Goal: Information Seeking & Learning: Learn about a topic

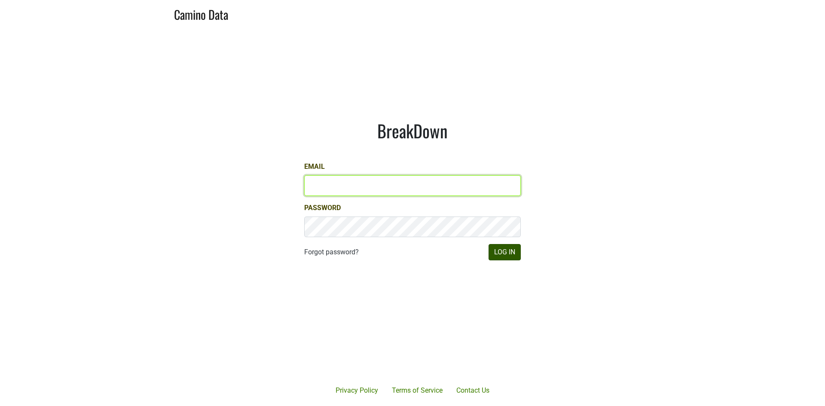
type input "[PERSON_NAME][EMAIL_ADDRESS][DOMAIN_NAME]"
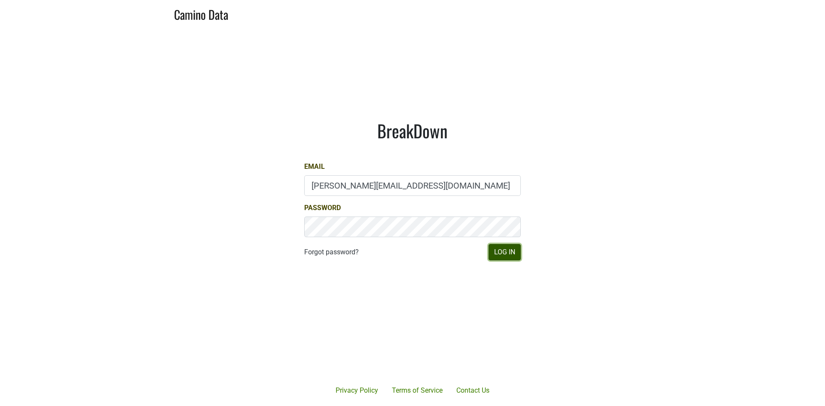
click at [509, 255] on button "Log In" at bounding box center [504, 252] width 32 height 16
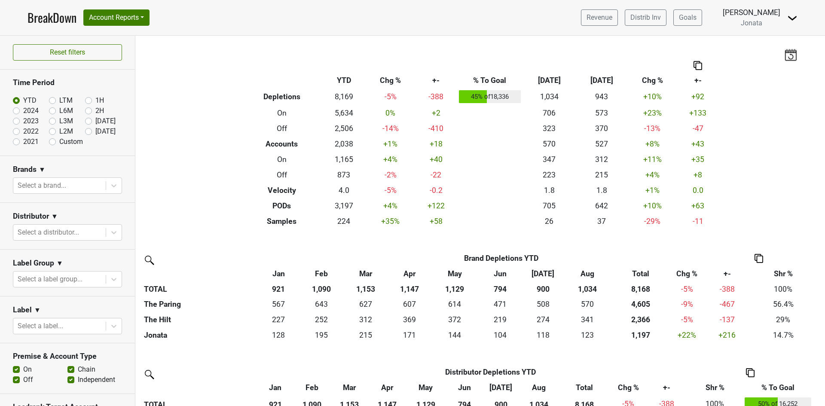
click at [793, 18] on img at bounding box center [792, 18] width 10 height 10
click at [757, 52] on link "Open Leadrank" at bounding box center [763, 49] width 68 height 14
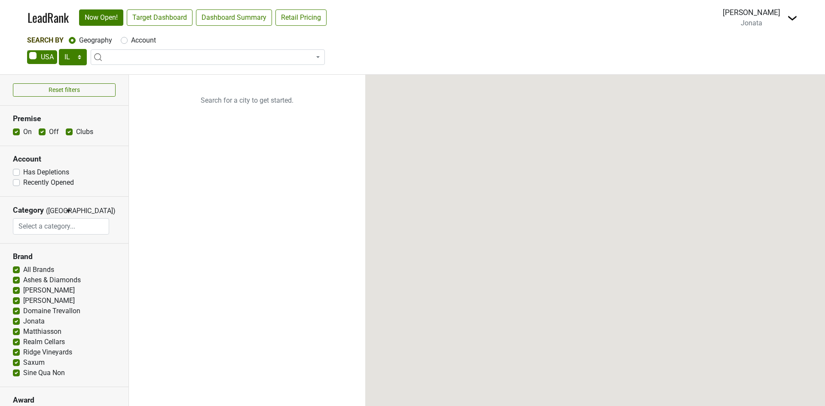
select select "IL"
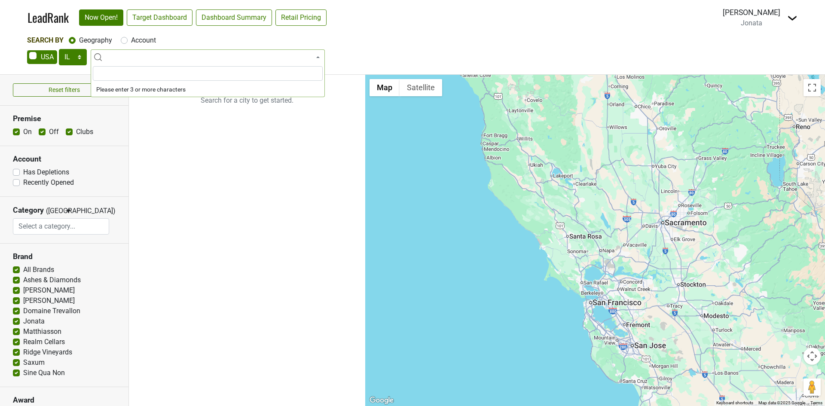
click at [132, 57] on span at bounding box center [208, 56] width 234 height 15
type input "rosemary"
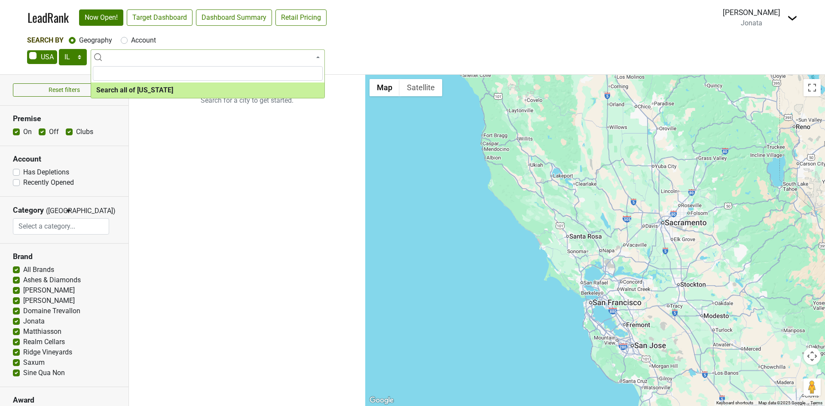
select select "ALL_IL"
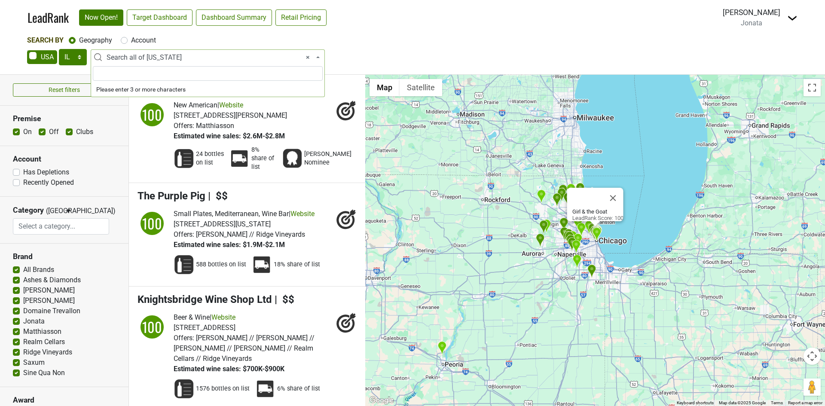
click at [144, 54] on span "× Search all of Illinois" at bounding box center [211, 57] width 208 height 10
click at [124, 73] on input "search" at bounding box center [208, 73] width 230 height 15
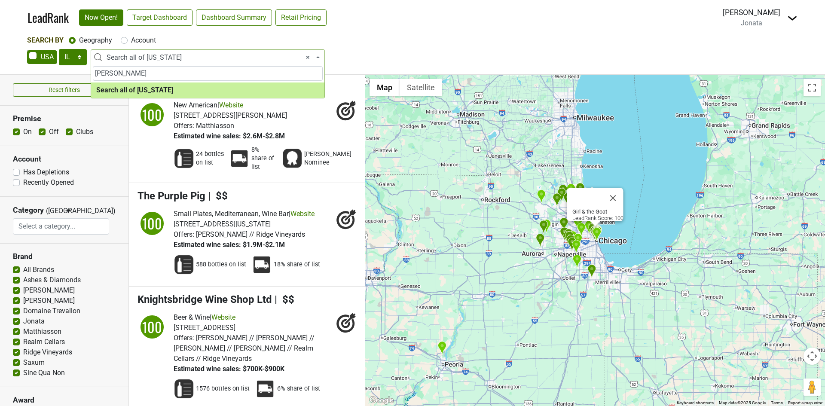
type input "rosemary"
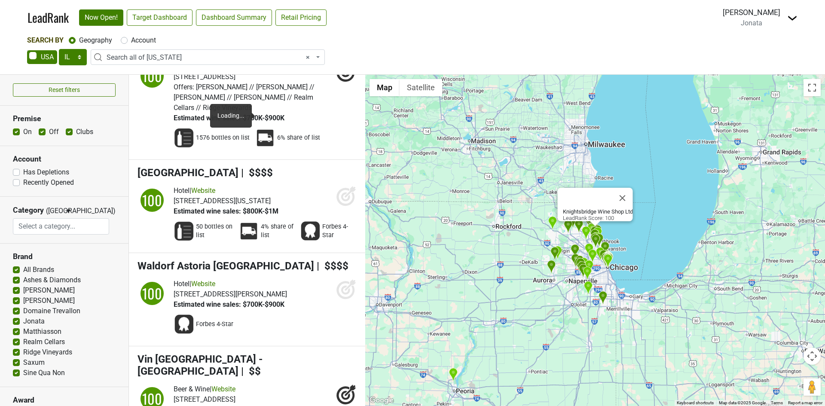
scroll to position [258, 0]
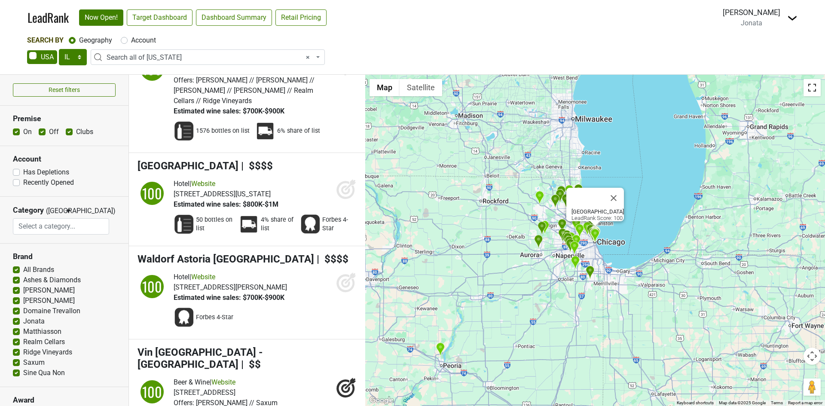
click at [814, 91] on button "Toggle fullscreen view" at bounding box center [811, 87] width 17 height 17
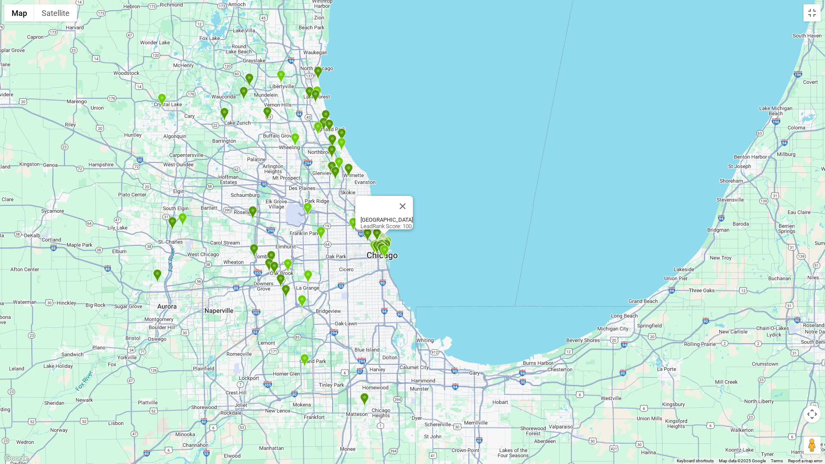
drag, startPoint x: 436, startPoint y: 110, endPoint x: 228, endPoint y: 388, distance: 347.6
click at [228, 390] on div "Four Seasons Hotel Chicago LeadRank Score: 100" at bounding box center [412, 232] width 825 height 464
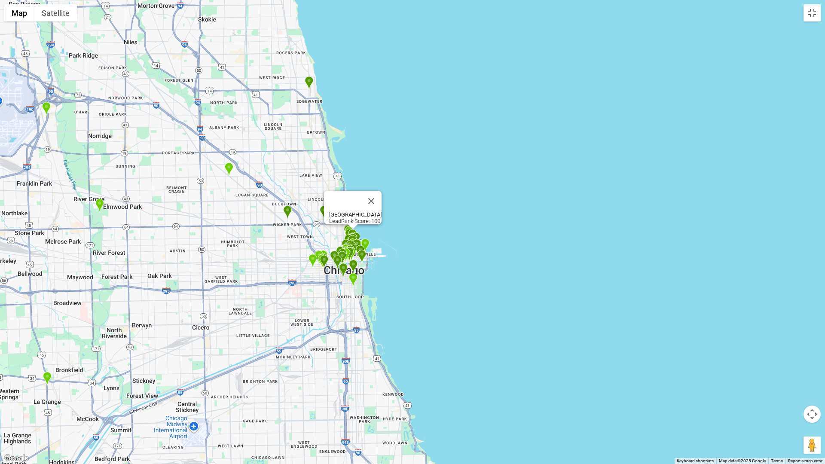
drag, startPoint x: 334, startPoint y: 13, endPoint x: 231, endPoint y: 459, distance: 458.1
click at [232, 406] on div "Four Seasons Hotel Chicago LeadRank Score: 100" at bounding box center [412, 232] width 825 height 464
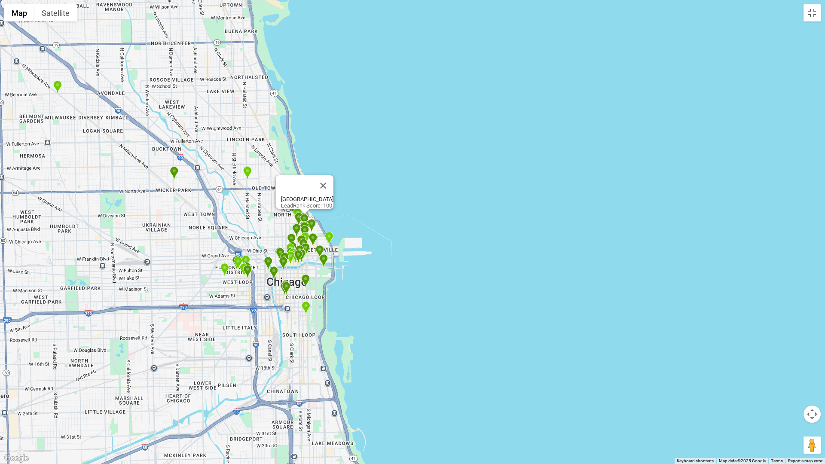
drag, startPoint x: 293, startPoint y: 174, endPoint x: 234, endPoint y: 356, distance: 191.4
click at [237, 358] on div "Four Seasons Hotel Chicago LeadRank Score: 100" at bounding box center [412, 232] width 825 height 464
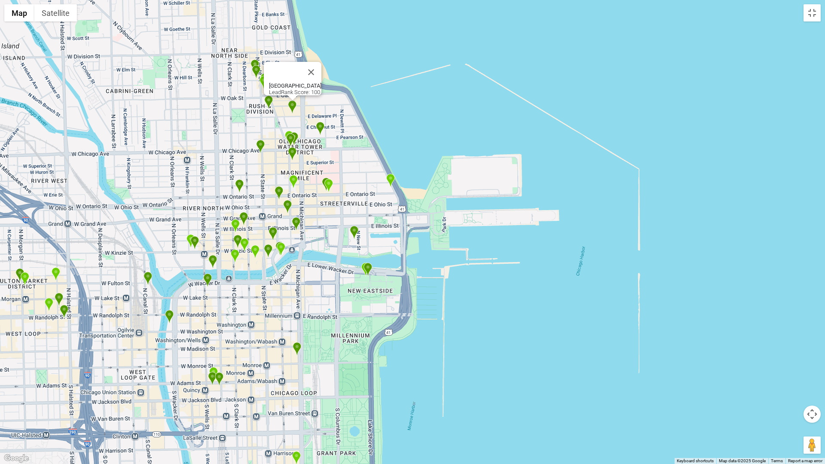
drag, startPoint x: 241, startPoint y: 105, endPoint x: 194, endPoint y: 214, distance: 118.7
click at [194, 214] on div "Four Seasons Hotel Chicago LeadRank Score: 100" at bounding box center [412, 232] width 825 height 464
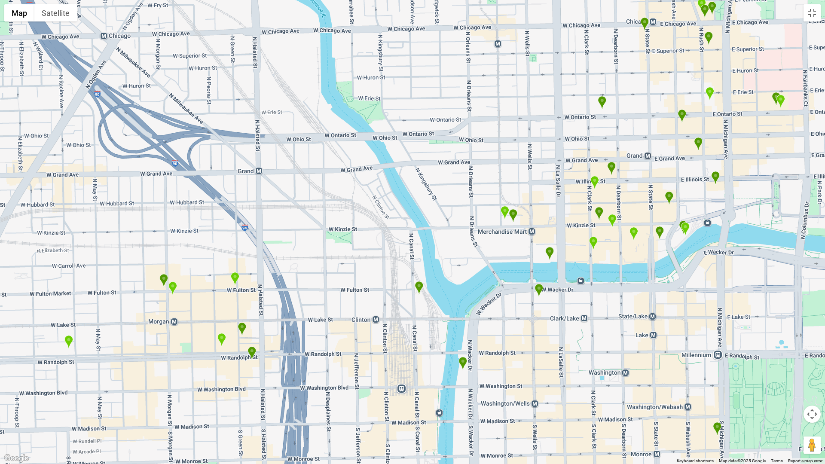
drag, startPoint x: 79, startPoint y: 213, endPoint x: 445, endPoint y: 221, distance: 366.1
click at [445, 221] on div "Four Seasons Hotel Chicago LeadRank Score: 100" at bounding box center [412, 232] width 825 height 464
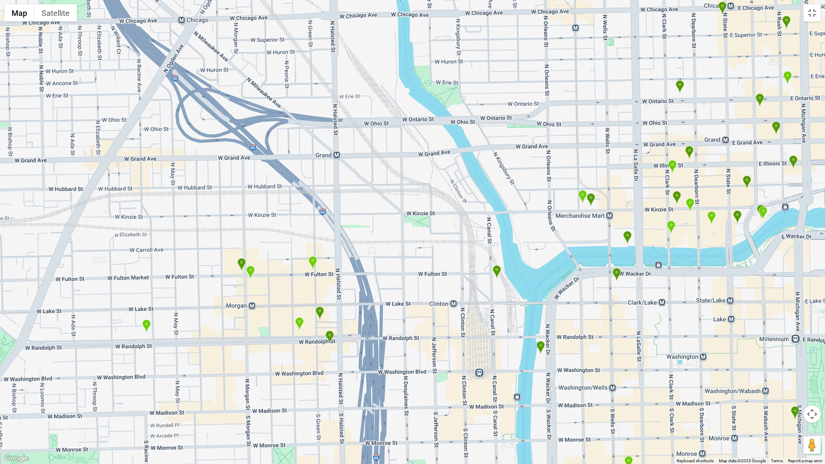
drag, startPoint x: 192, startPoint y: 308, endPoint x: 270, endPoint y: 292, distance: 80.2
click at [270, 292] on div "Four Seasons Hotel Chicago LeadRank Score: 100" at bounding box center [412, 232] width 825 height 464
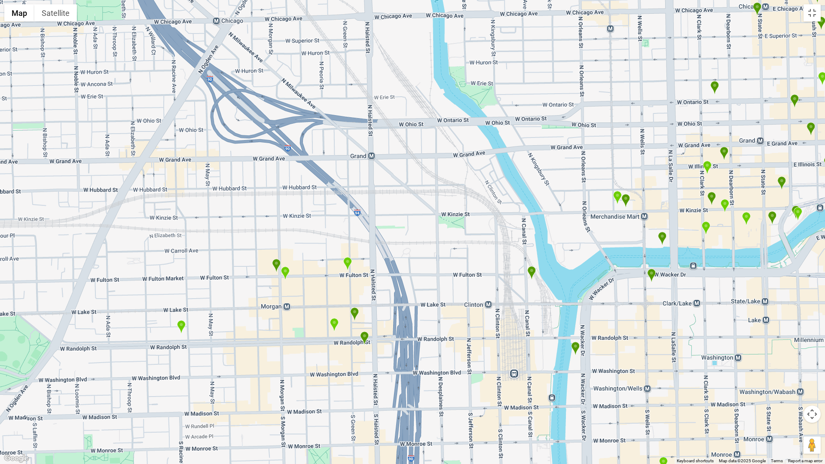
drag, startPoint x: 195, startPoint y: 279, endPoint x: 232, endPoint y: 280, distance: 36.1
click at [232, 280] on div "Four Seasons Hotel Chicago LeadRank Score: 100" at bounding box center [412, 232] width 825 height 464
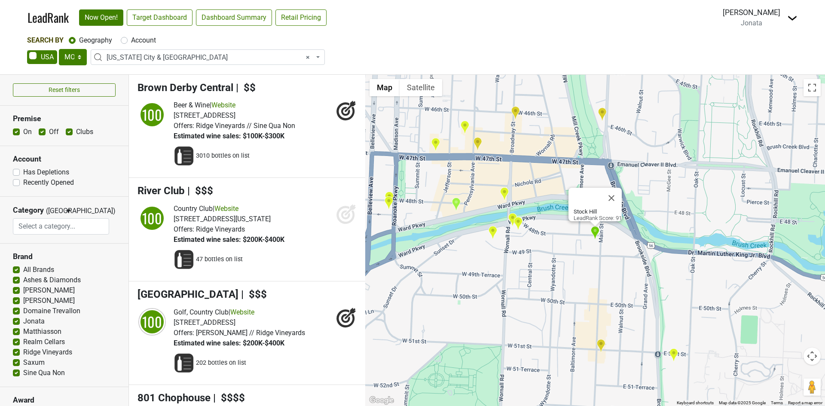
select select "MO"
select select "1316"
select select
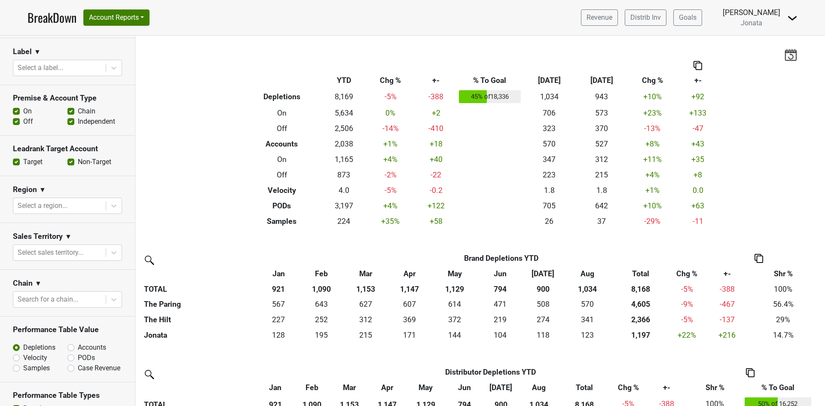
scroll to position [256, 0]
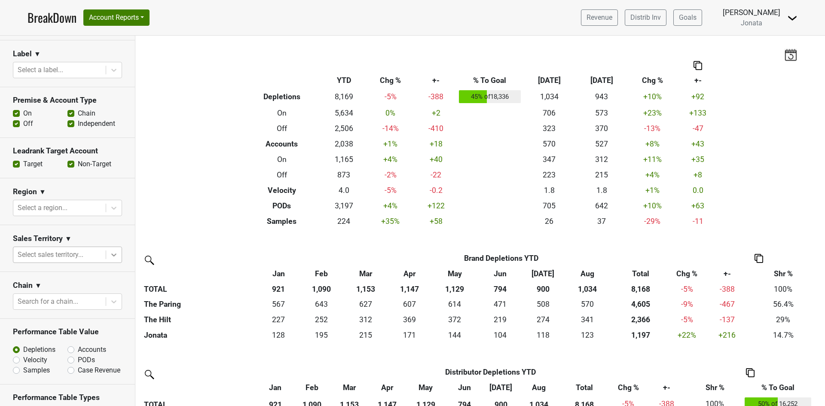
click at [110, 251] on icon at bounding box center [114, 254] width 9 height 9
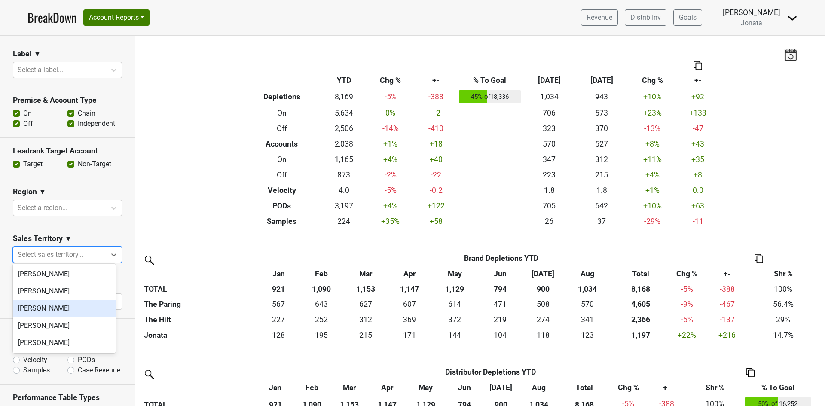
click at [43, 310] on div "[PERSON_NAME]" at bounding box center [64, 308] width 103 height 17
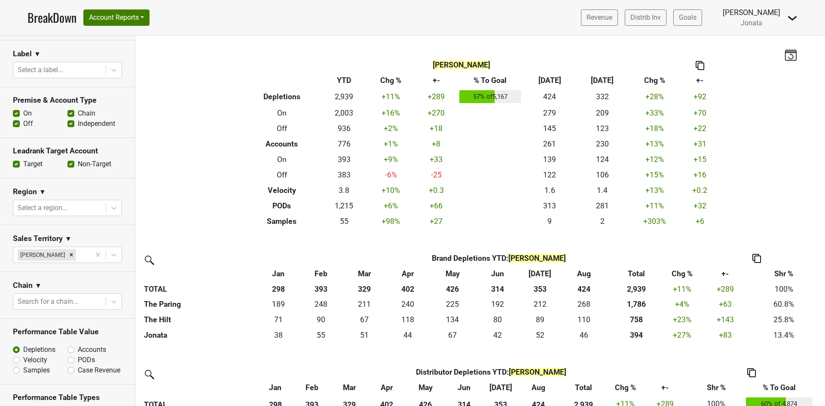
click at [113, 184] on section "Region ▼ Select a region..." at bounding box center [67, 201] width 135 height 47
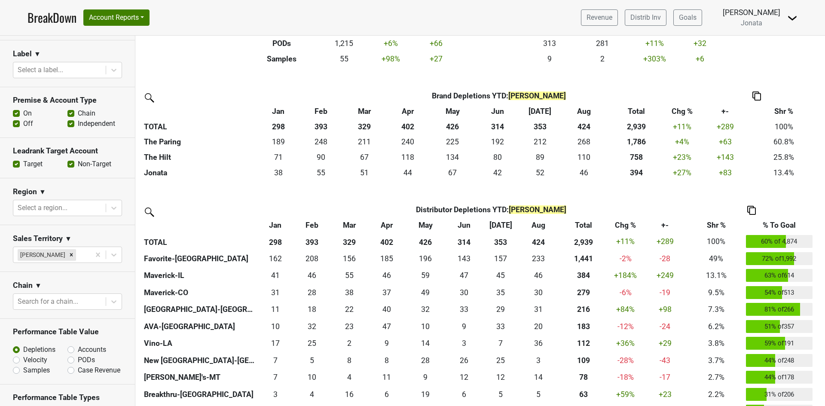
scroll to position [215, 0]
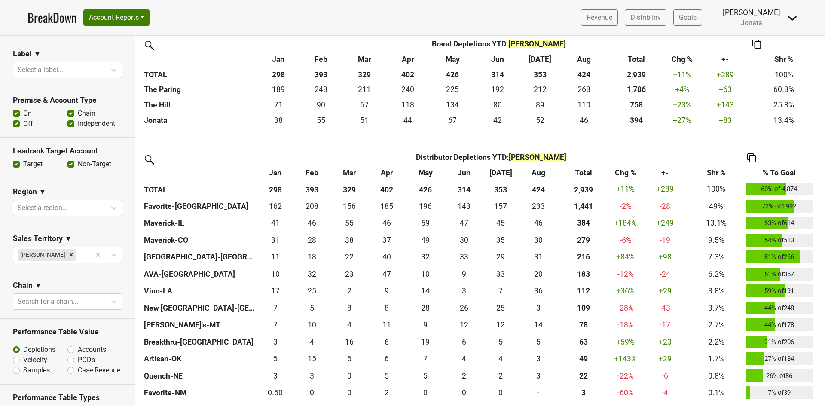
click at [776, 171] on th "% To Goal" at bounding box center [779, 172] width 71 height 15
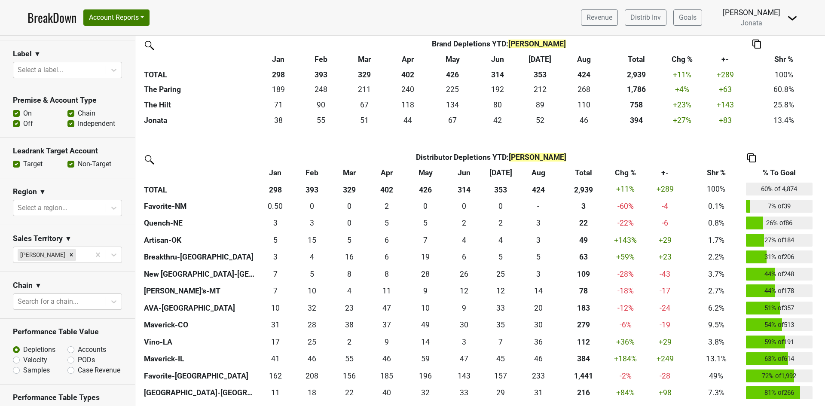
click at [776, 171] on th "% To Goal" at bounding box center [779, 172] width 71 height 15
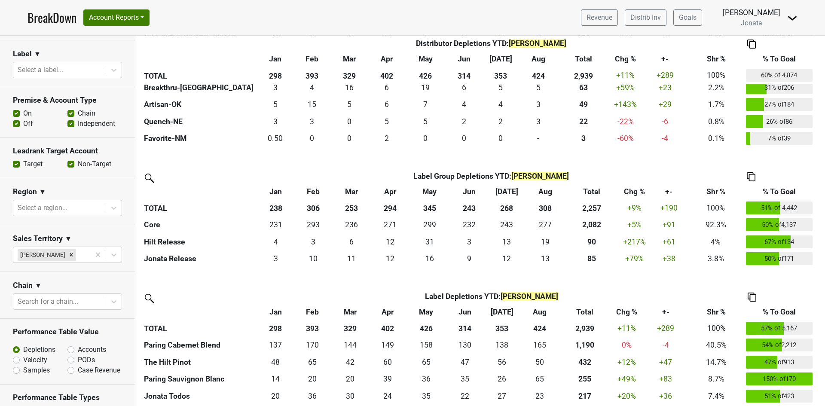
scroll to position [473, 0]
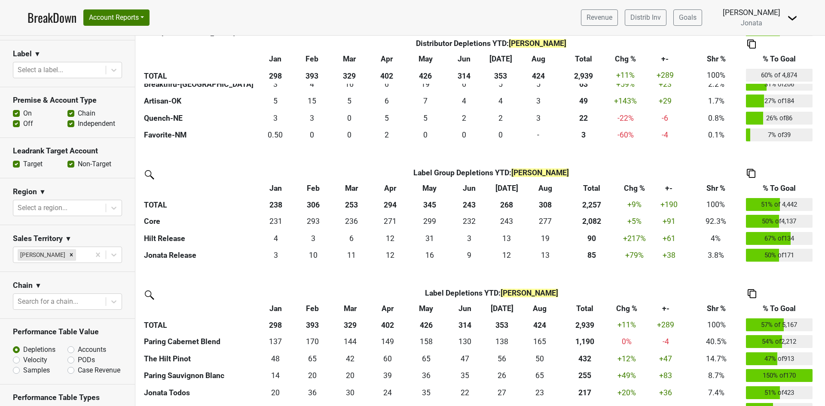
click at [770, 188] on th "% To Goal" at bounding box center [779, 187] width 71 height 15
click at [772, 187] on th "% To Goal" at bounding box center [779, 187] width 71 height 15
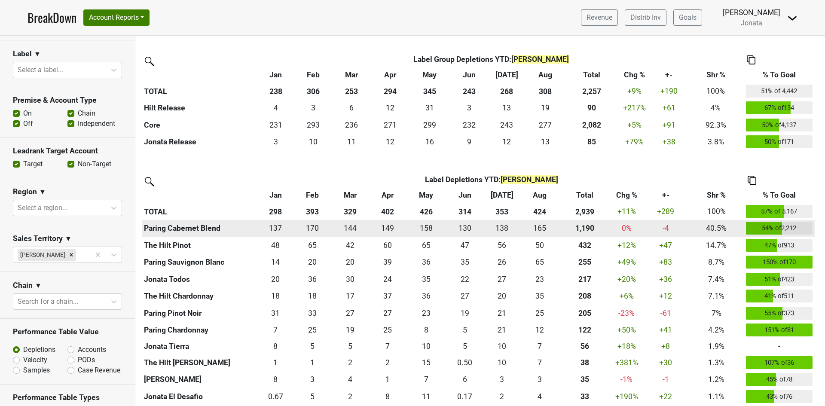
scroll to position [601, 0]
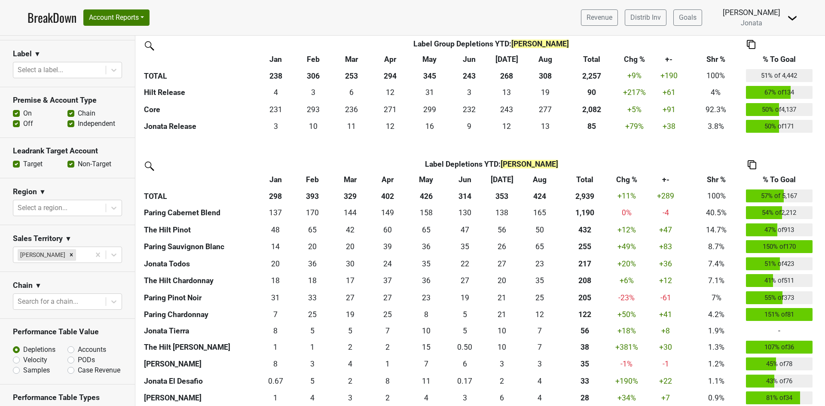
click at [779, 177] on th "% To Goal" at bounding box center [779, 179] width 71 height 15
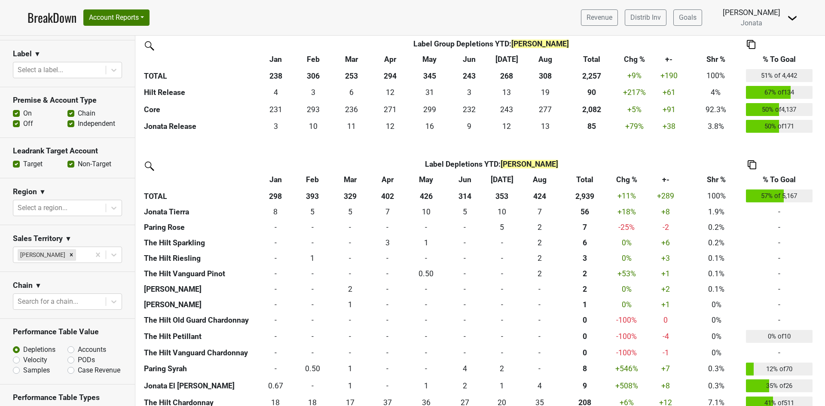
click at [778, 177] on th "% To Goal" at bounding box center [779, 179] width 71 height 15
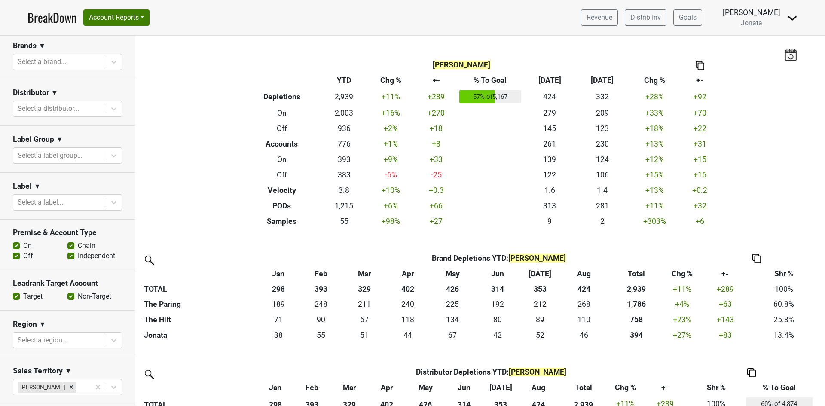
scroll to position [84, 0]
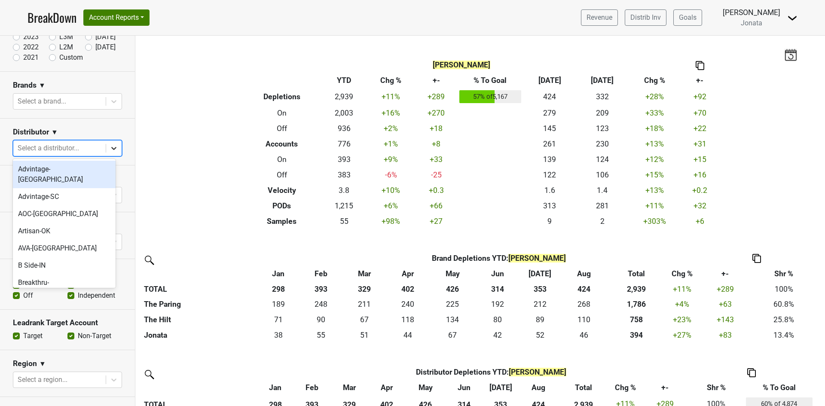
click at [111, 147] on icon at bounding box center [113, 148] width 5 height 3
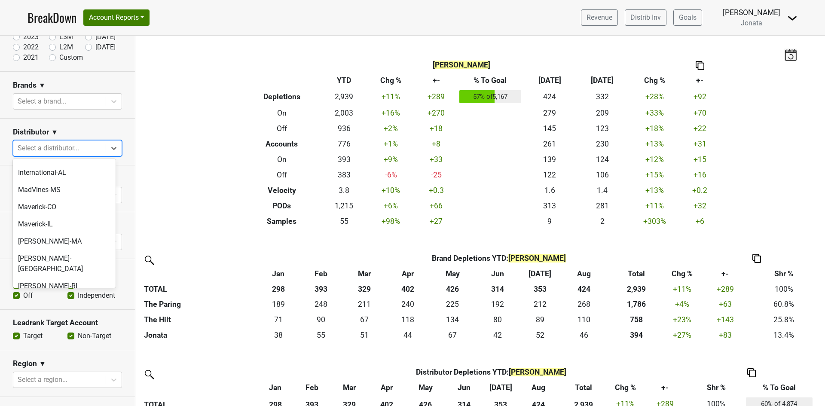
scroll to position [335, 0]
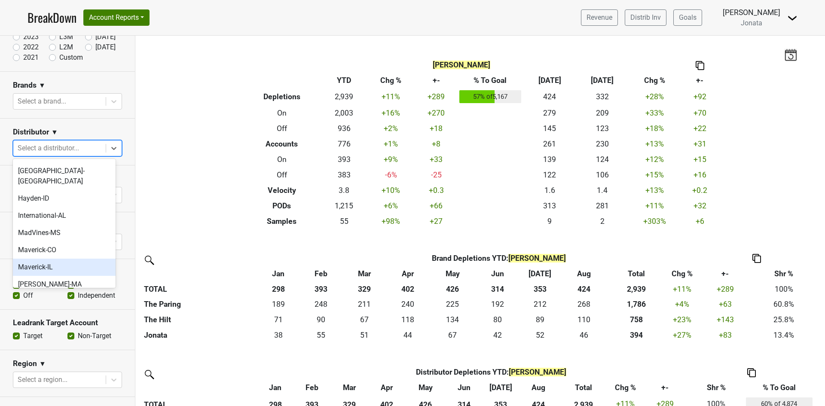
click at [41, 259] on div "Maverick-IL" at bounding box center [64, 267] width 103 height 17
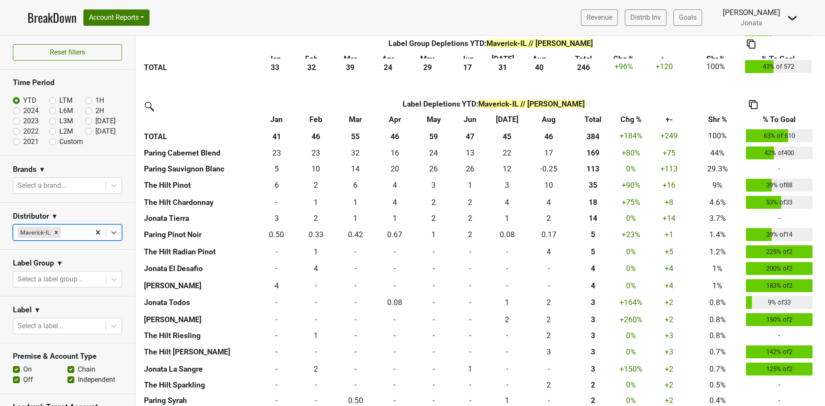
scroll to position [0, 0]
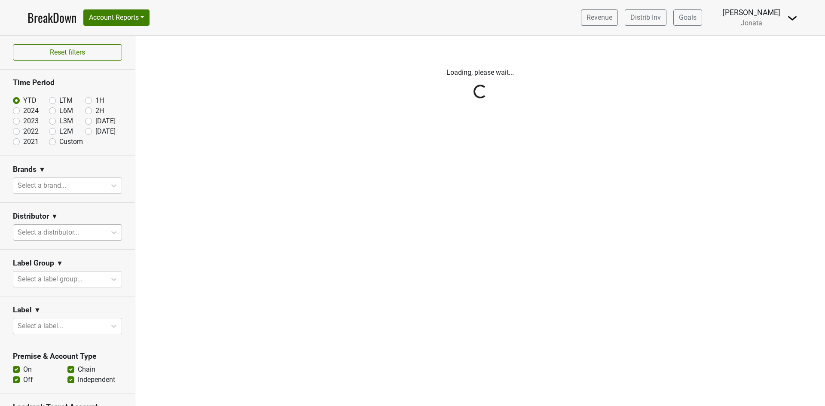
click at [106, 232] on div "Reset filters Time Period YTD LTM 1H 2024 L6M 2H 2023 L3M Aug '25 2022 L2M Sep …" at bounding box center [67, 221] width 135 height 370
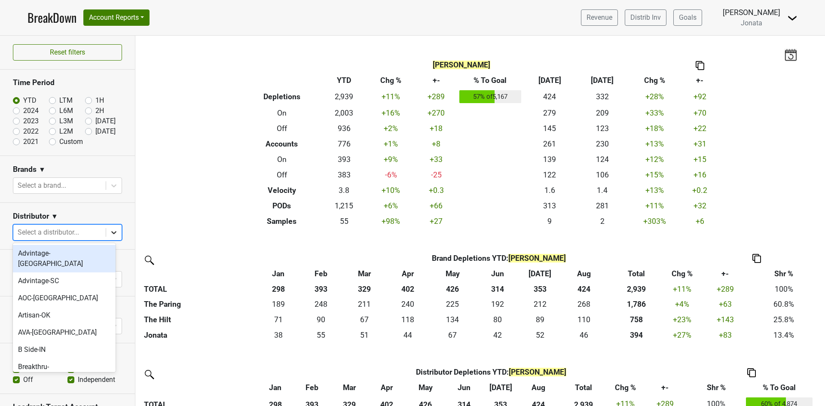
click at [110, 230] on icon at bounding box center [114, 232] width 9 height 9
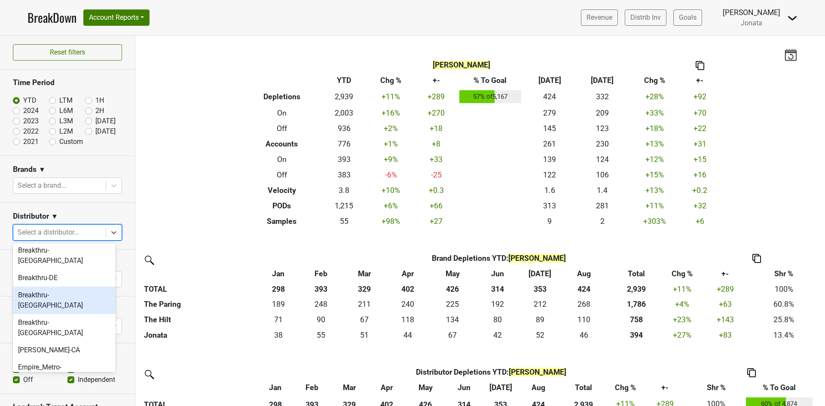
scroll to position [129, 0]
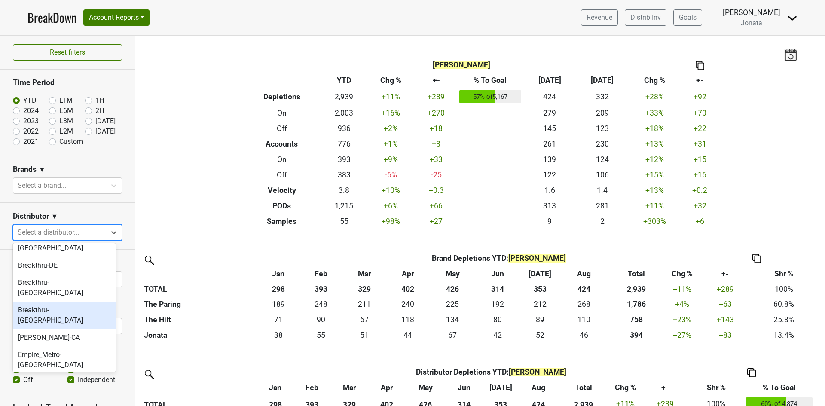
click at [56, 302] on div "Breakthru-[GEOGRAPHIC_DATA]" at bounding box center [64, 315] width 103 height 27
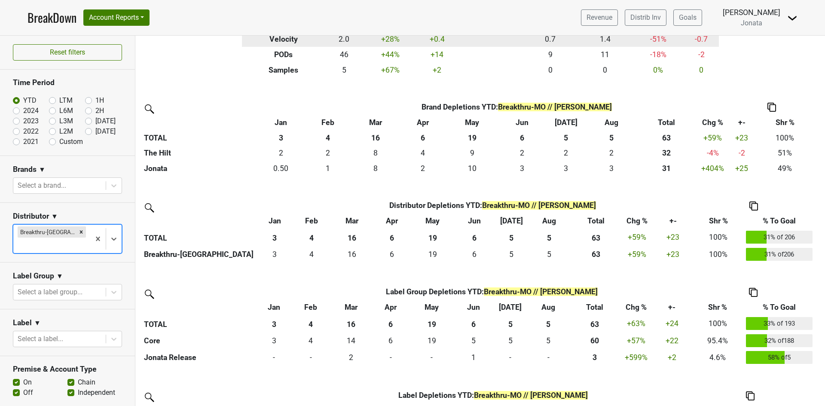
scroll to position [172, 0]
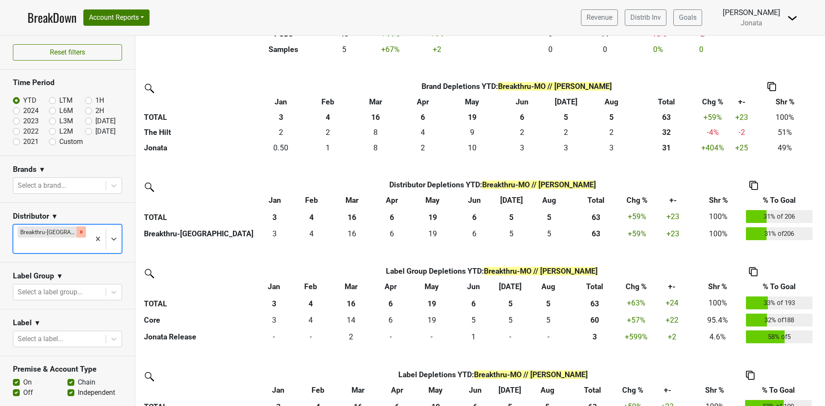
click at [78, 232] on icon "Remove Breakthru-MO" at bounding box center [81, 232] width 6 height 6
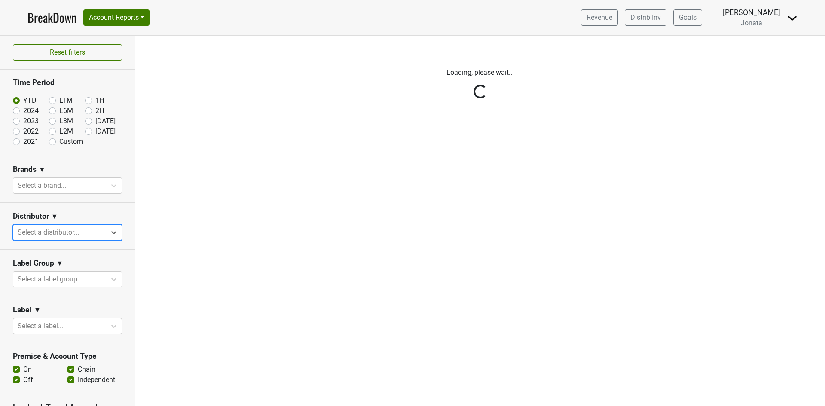
click at [78, 231] on div "Reset filters Time Period YTD LTM 1H 2024 L6M 2H 2023 L3M Aug '25 2022 L2M Sep …" at bounding box center [67, 221] width 135 height 370
click at [78, 232] on div "Reset filters Time Period YTD LTM 1H 2024 L6M 2H 2023 L3M Aug '25 2022 L2M Sep …" at bounding box center [67, 221] width 135 height 370
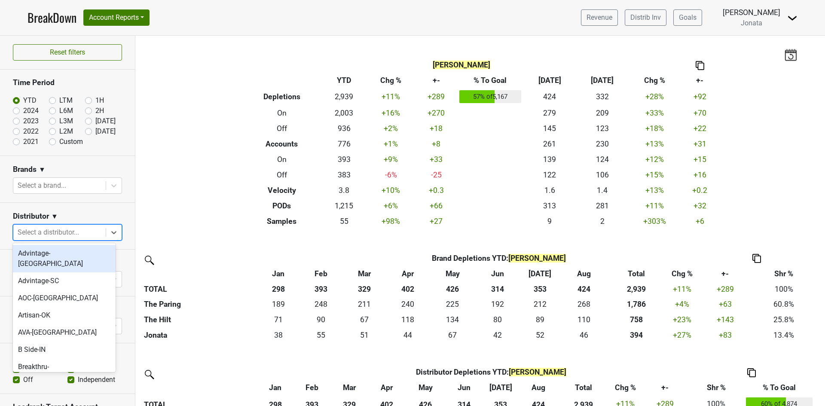
click at [78, 232] on div at bounding box center [60, 232] width 84 height 12
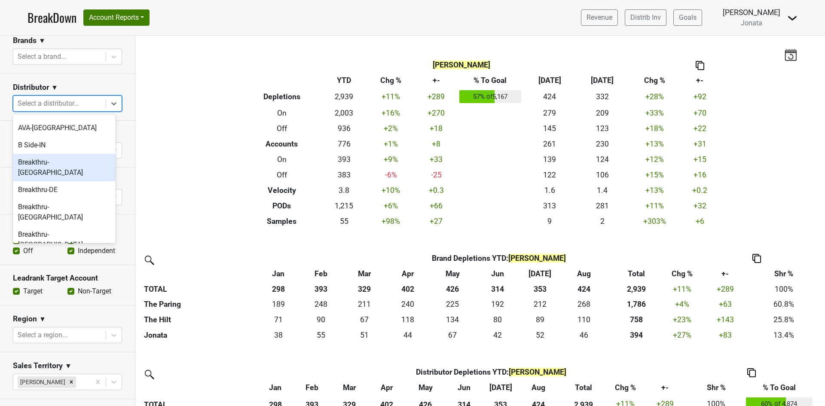
scroll to position [86, 0]
